Goal: Use online tool/utility: Utilize a website feature to perform a specific function

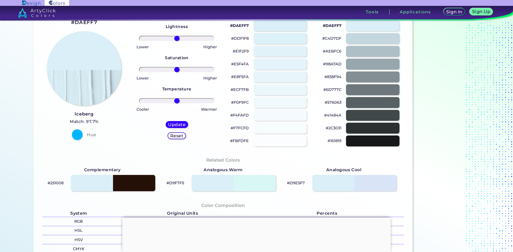
scroll to position [27, 0]
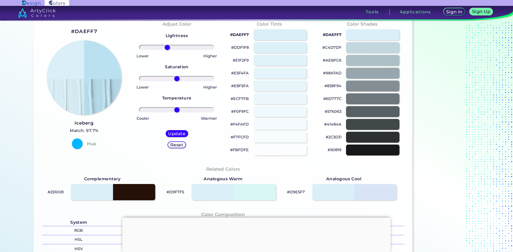
drag, startPoint x: 182, startPoint y: 49, endPoint x: 166, endPoint y: 56, distance: 17.7
type input "-27"
click at [166, 50] on input "range" at bounding box center [177, 47] width 76 height 5
drag, startPoint x: 175, startPoint y: 77, endPoint x: 186, endPoint y: 80, distance: 10.5
type input "29"
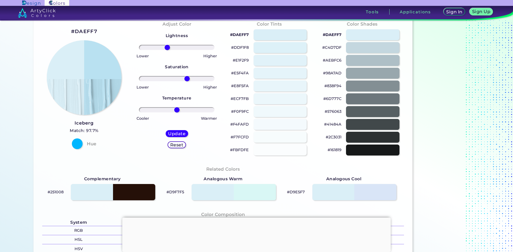
click at [186, 80] on input "range" at bounding box center [177, 78] width 76 height 5
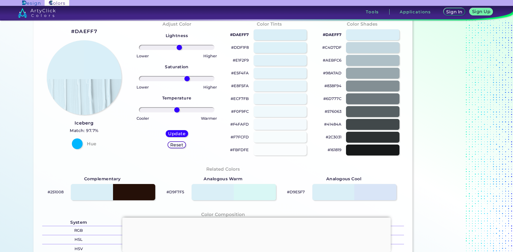
drag, startPoint x: 166, startPoint y: 46, endPoint x: 178, endPoint y: 48, distance: 12.4
click at [178, 48] on input "range" at bounding box center [177, 47] width 76 height 5
click at [179, 50] on input "range" at bounding box center [177, 47] width 76 height 5
drag, startPoint x: 179, startPoint y: 50, endPoint x: 178, endPoint y: 59, distance: 8.8
type input "8"
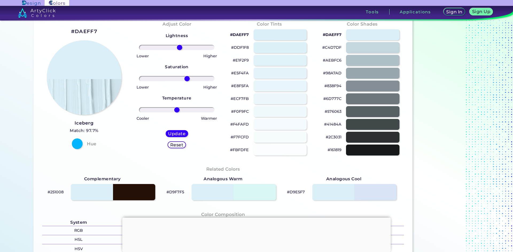
click at [178, 50] on input "range" at bounding box center [177, 47] width 76 height 5
drag, startPoint x: 187, startPoint y: 78, endPoint x: 178, endPoint y: 78, distance: 9.3
click at [178, 78] on input "range" at bounding box center [177, 78] width 76 height 5
type input "8"
click at [178, 78] on input "range" at bounding box center [177, 78] width 76 height 5
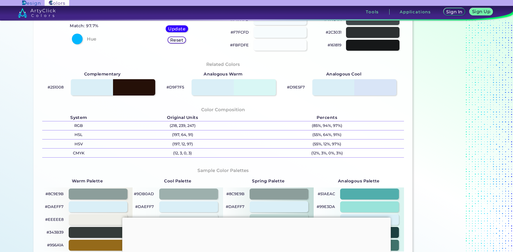
scroll to position [133, 0]
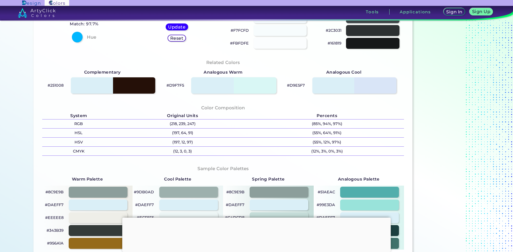
click at [253, 87] on div at bounding box center [233, 85] width 85 height 17
type input "#d9f7f5"
type input "0"
